Goal: Navigation & Orientation: Go to known website

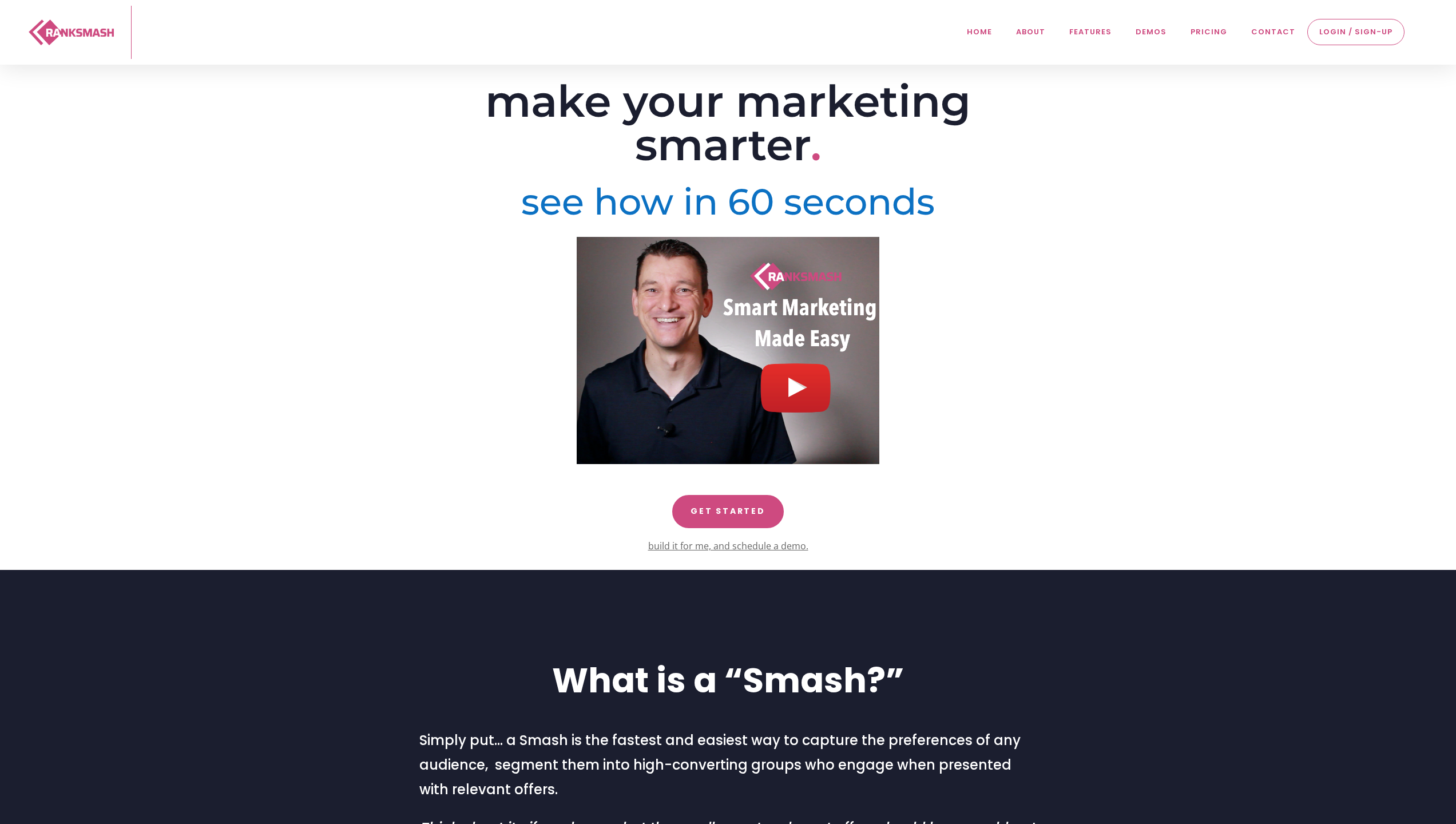
type textarea "03AFcWeA6mGo7N1r8SlLhEPLLaF0fdvPxex52oOVOn04JjdhRE_EY7OvNiBbYRELtsmX3QXEnkSNhux…"
